Goal: Task Accomplishment & Management: Manage account settings

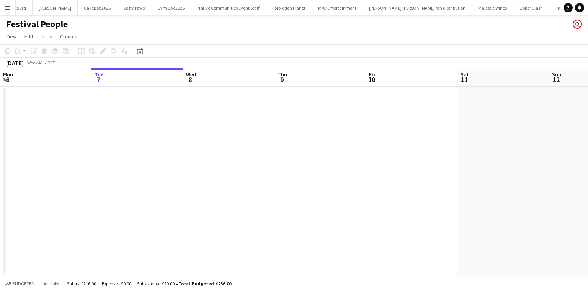
click at [3, 23] on div "Festival People user" at bounding box center [294, 22] width 588 height 15
click at [5, 18] on div "Festival People user" at bounding box center [294, 22] width 588 height 15
click at [11, 9] on button "Menu" at bounding box center [7, 7] width 15 height 15
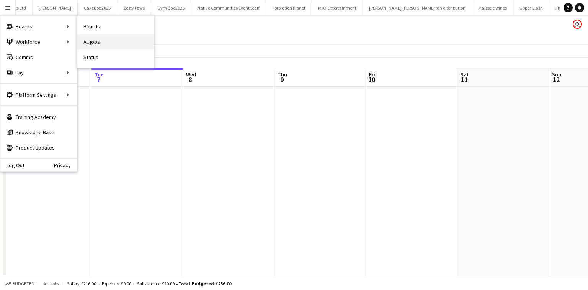
click at [90, 38] on link "All jobs" at bounding box center [115, 41] width 77 height 15
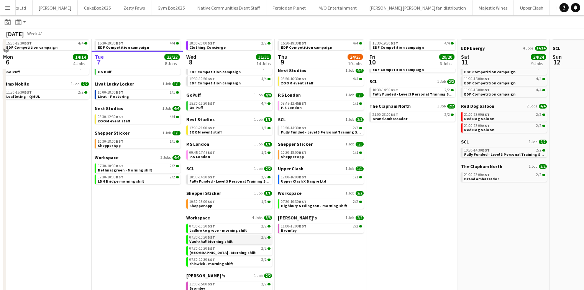
scroll to position [82, 0]
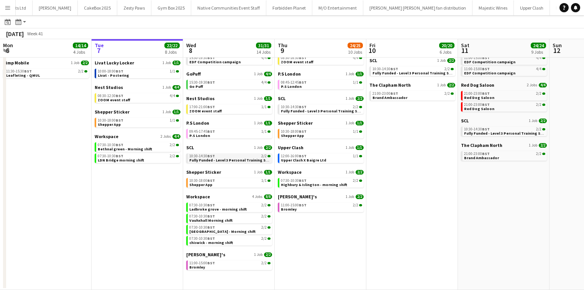
click at [216, 161] on span "Fully Funded - Level 3 Personal Training Skills Bootcamp" at bounding box center [241, 159] width 105 height 5
click at [208, 157] on span "BST" at bounding box center [211, 155] width 8 height 5
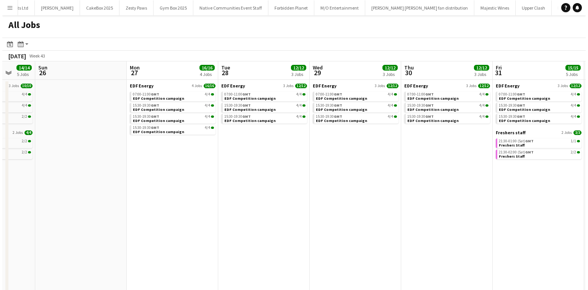
scroll to position [0, 334]
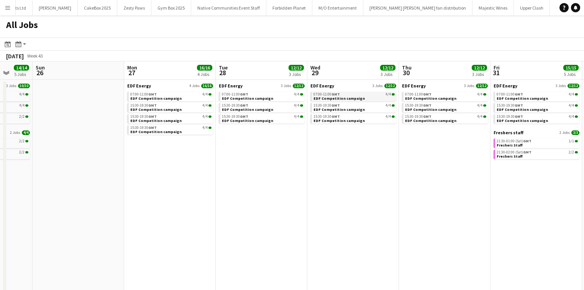
click at [357, 100] on span "EDF Competition campaign" at bounding box center [338, 98] width 51 height 5
drag, startPoint x: 0, startPoint y: 6, endPoint x: 4, endPoint y: 14, distance: 8.6
click at [0, 6] on button "Menu" at bounding box center [7, 7] width 15 height 15
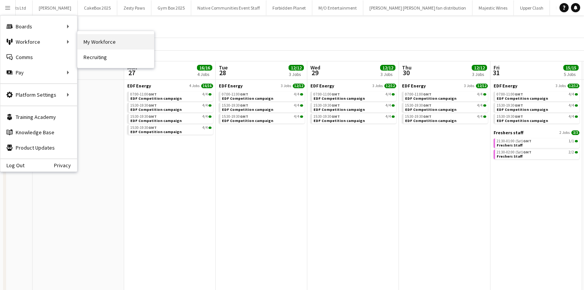
click at [89, 39] on link "My Workforce" at bounding box center [115, 41] width 77 height 15
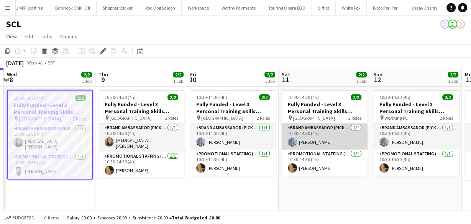
scroll to position [0, 164]
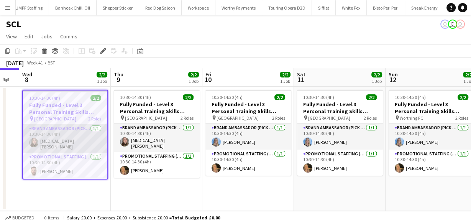
click at [64, 146] on app-card-role "Brand Ambassador (Pick up) 1/1 10:30-14:30 (4h) Yasmin Evans" at bounding box center [65, 138] width 84 height 28
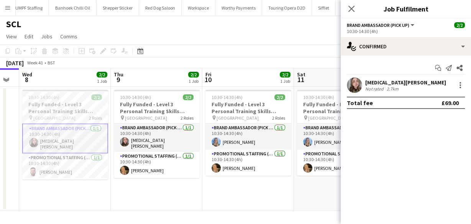
click at [392, 81] on div "Yasmin Evans" at bounding box center [405, 82] width 81 height 7
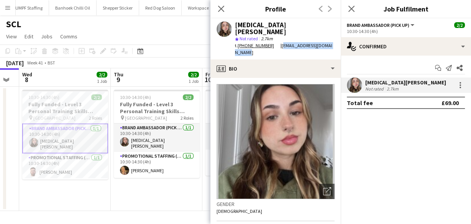
drag, startPoint x: 278, startPoint y: 39, endPoint x: 331, endPoint y: 43, distance: 53.4
click at [331, 43] on div "t. +447453749949 | yasminisabella98@gmail.com" at bounding box center [285, 49] width 100 height 14
copy span "yasminisabella98@gmail.com"
drag, startPoint x: 237, startPoint y: 40, endPoint x: 269, endPoint y: 40, distance: 31.8
click at [269, 42] on div "t. +447453749949" at bounding box center [258, 45] width 46 height 7
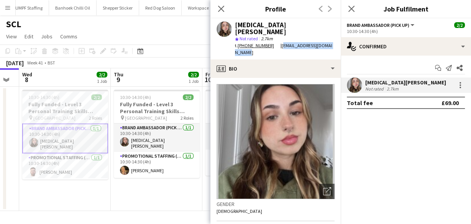
copy div "+447453749949"
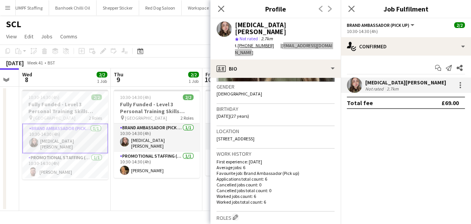
scroll to position [123, 0]
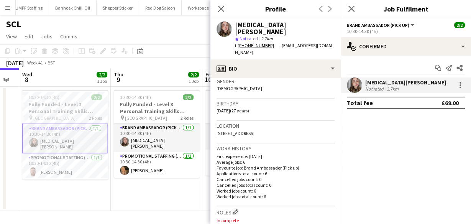
click at [230, 130] on span "38A Tivoli Road, 38A Tivoli Road, Brighton, BN1 5BH" at bounding box center [235, 133] width 38 height 6
click at [249, 130] on span "38A Tivoli Road, 38A Tivoli Road, Brighton, BN1 5BH" at bounding box center [235, 133] width 38 height 6
drag, startPoint x: 249, startPoint y: 125, endPoint x: 319, endPoint y: 127, distance: 70.1
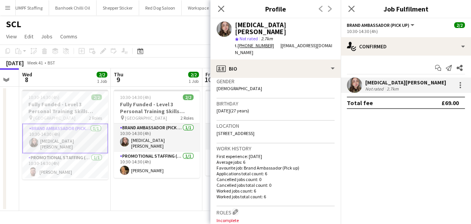
click at [319, 127] on div "Location 38A Tivoli Road, 38A Tivoli Road, Brighton, BN1 5BH" at bounding box center [275, 132] width 118 height 22
copy span "38A Tivoli Road, Brighton, BN1 5BH"
click at [222, 7] on icon "Close pop-in" at bounding box center [220, 8] width 7 height 7
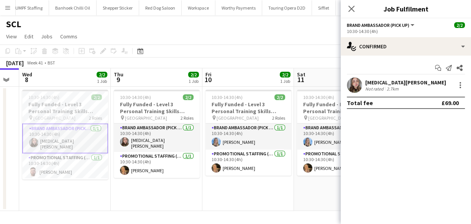
click at [345, 8] on div "Close pop-in" at bounding box center [351, 9] width 21 height 18
click at [352, 9] on icon "Close pop-in" at bounding box center [350, 8] width 7 height 7
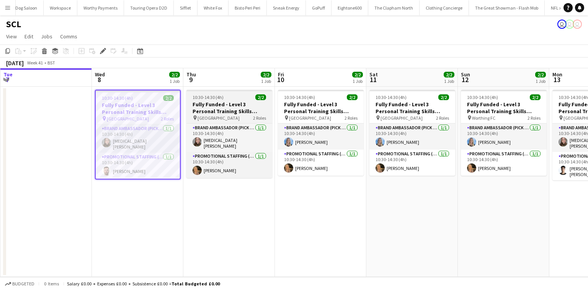
scroll to position [0, 218]
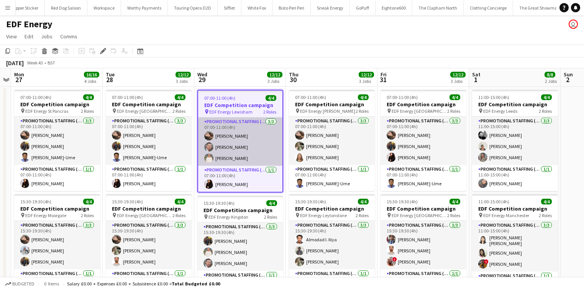
click at [253, 138] on app-card-role "Promotional Staffing (Flyering Staff) 3/3 07:00-11:00 (4h) Anastasiia Meleshko …" at bounding box center [240, 141] width 84 height 48
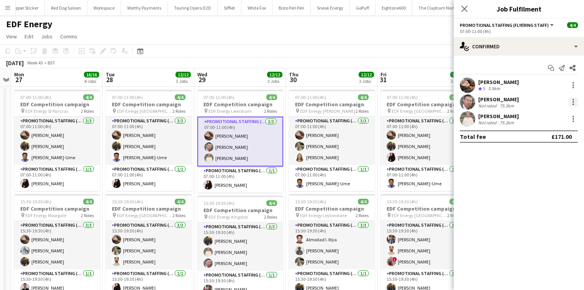
click at [571, 98] on div at bounding box center [573, 101] width 9 height 9
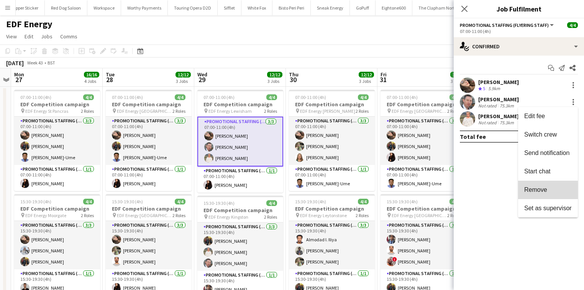
click at [537, 188] on span "Remove" at bounding box center [535, 189] width 23 height 7
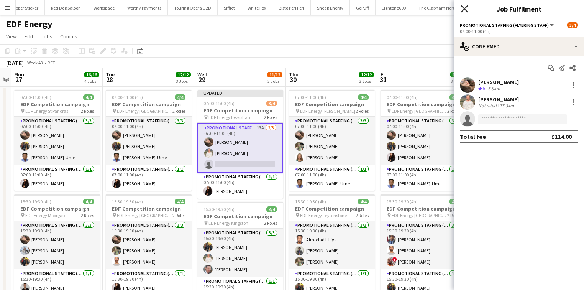
click at [464, 7] on icon "Close pop-in" at bounding box center [464, 8] width 7 height 7
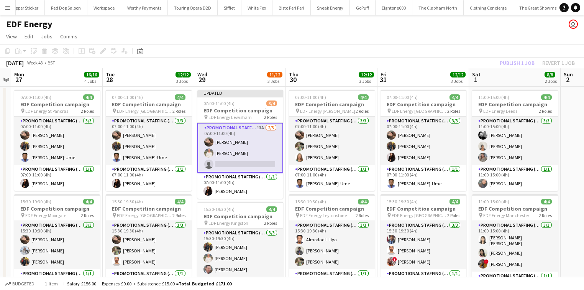
click at [557, 63] on div "Publish 1 job Revert 1 job" at bounding box center [536, 63] width 93 height 10
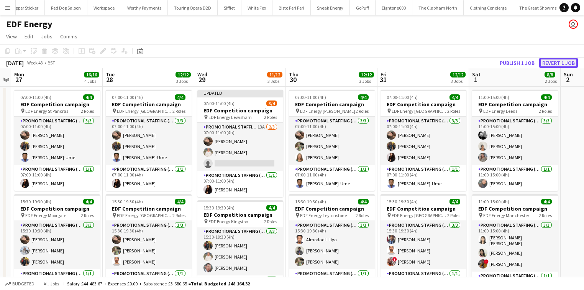
click at [556, 62] on button "Revert 1 job" at bounding box center [558, 63] width 39 height 10
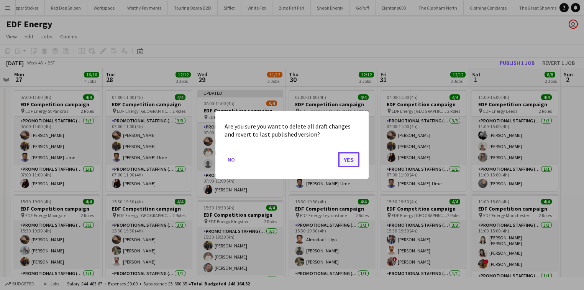
click at [351, 159] on button "Yes" at bounding box center [348, 159] width 21 height 15
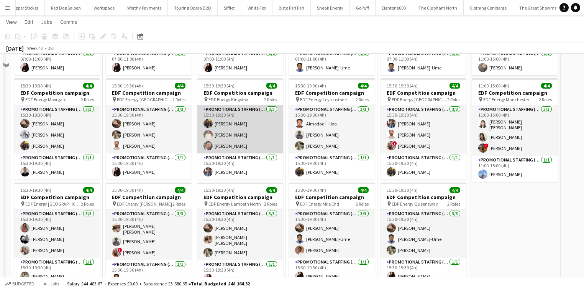
scroll to position [92, 0]
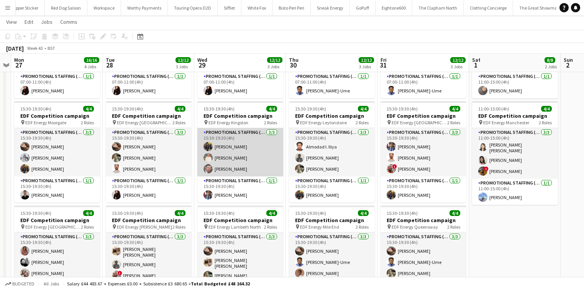
click at [244, 144] on app-card-role "Promotional Staffing (Flyering Staff) 3/3 15:30-19:30 (4h) Martin Brady Melinda…" at bounding box center [240, 152] width 86 height 48
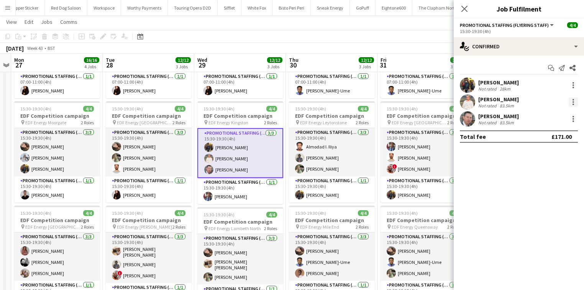
click at [572, 100] on div at bounding box center [573, 101] width 9 height 9
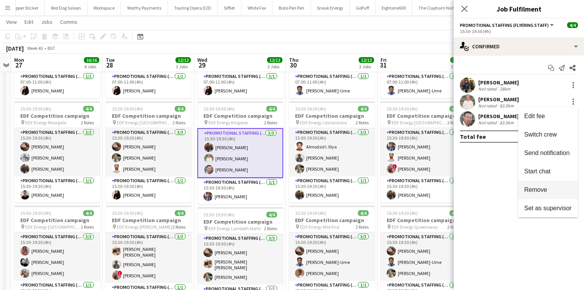
click at [541, 185] on button "Remove" at bounding box center [548, 189] width 60 height 18
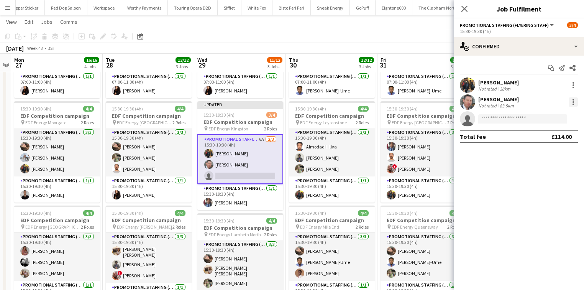
click at [572, 99] on div at bounding box center [573, 100] width 2 height 2
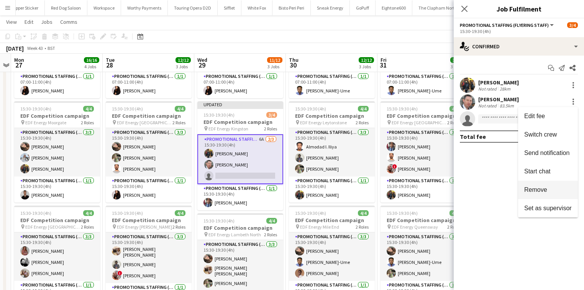
click at [546, 187] on span "Remove" at bounding box center [535, 189] width 23 height 7
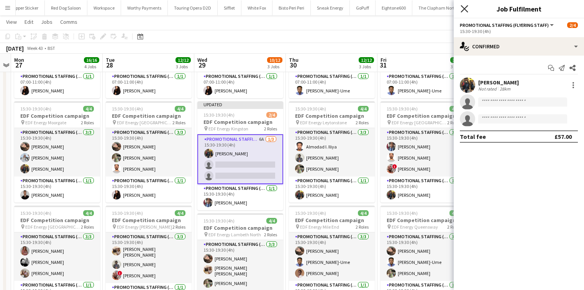
click at [464, 10] on icon "Close pop-in" at bounding box center [464, 8] width 7 height 7
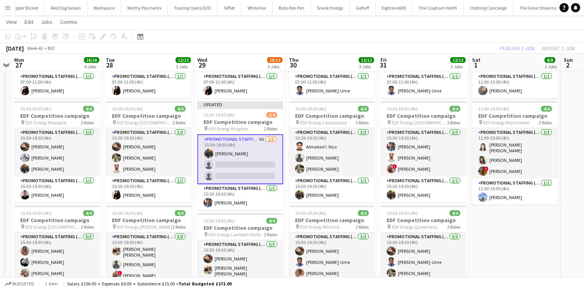
click at [518, 49] on div "Publish 1 job Revert 1 job" at bounding box center [536, 48] width 93 height 10
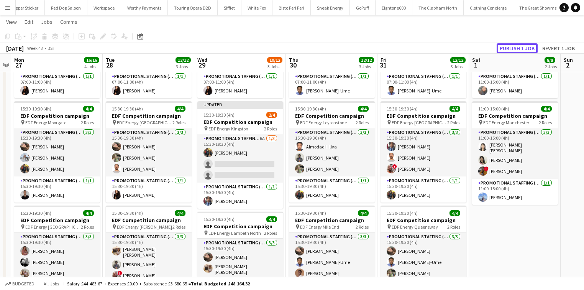
click at [518, 49] on button "Publish 1 job" at bounding box center [517, 48] width 41 height 10
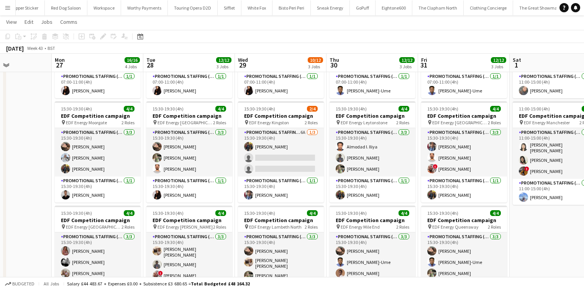
scroll to position [0, 0]
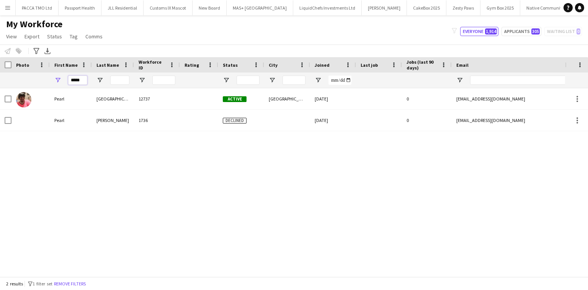
click at [72, 83] on input "*****" at bounding box center [77, 79] width 19 height 9
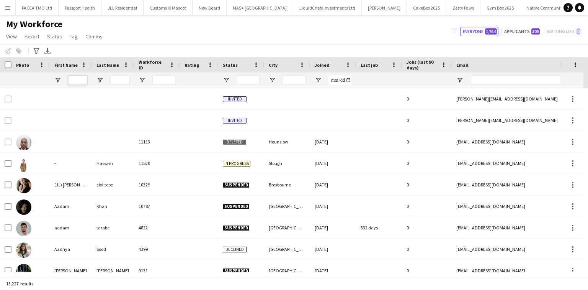
click at [72, 83] on input "First Name Filter Input" at bounding box center [77, 79] width 19 height 9
